Goal: Task Accomplishment & Management: Manage account settings

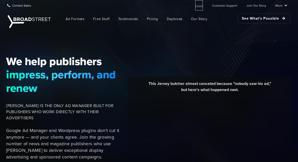
click at [203, 5] on link "Login" at bounding box center [199, 5] width 8 height 10
click at [203, 4] on link "Login" at bounding box center [199, 5] width 8 height 10
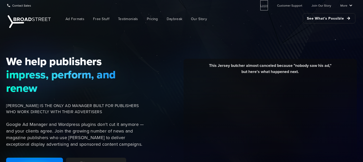
click at [266, 5] on link "Login" at bounding box center [264, 5] width 8 height 10
